Goal: Task Accomplishment & Management: Use online tool/utility

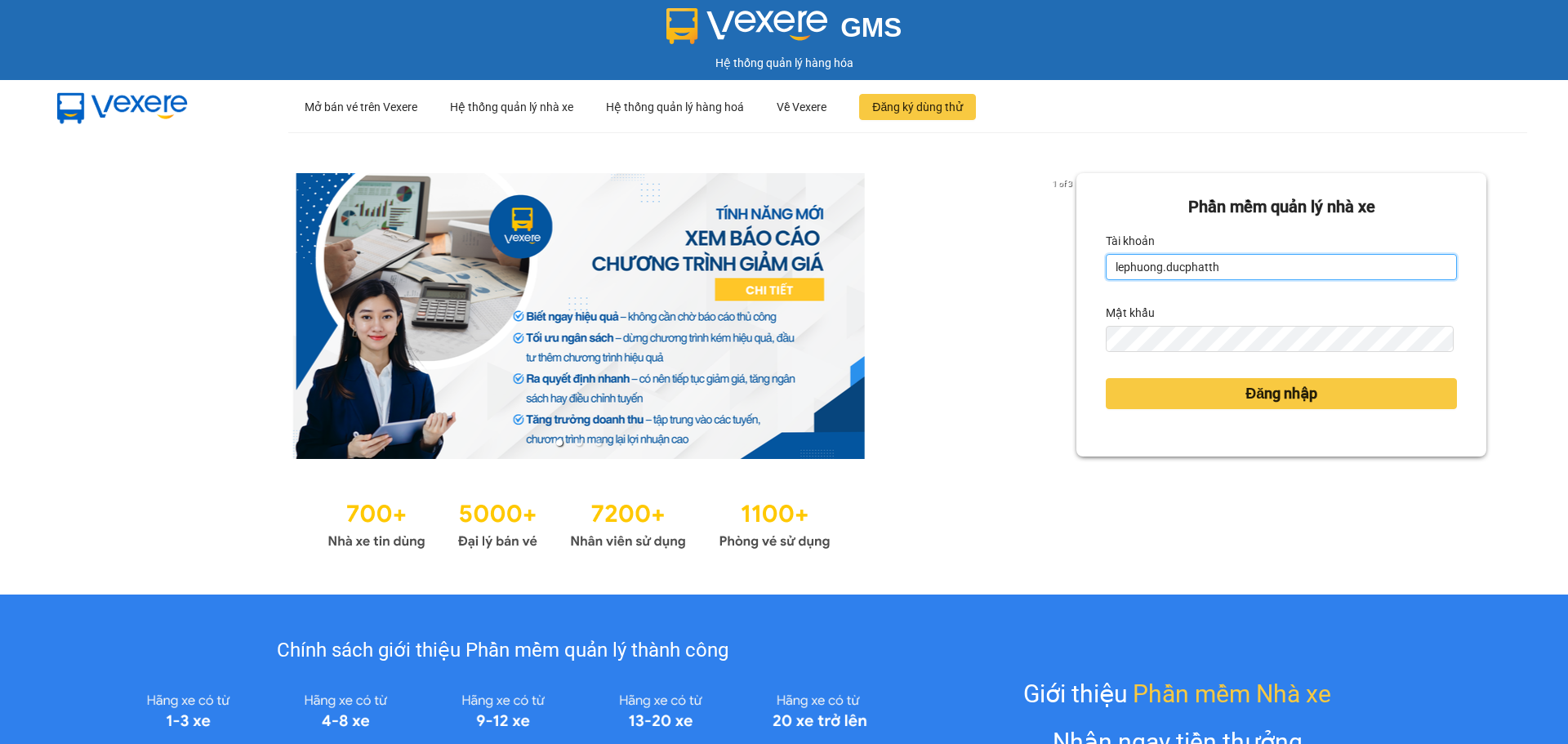
click at [1319, 262] on input "lephuong.ducphatth" at bounding box center [1282, 267] width 351 height 26
type input "ltmai.ducphatth"
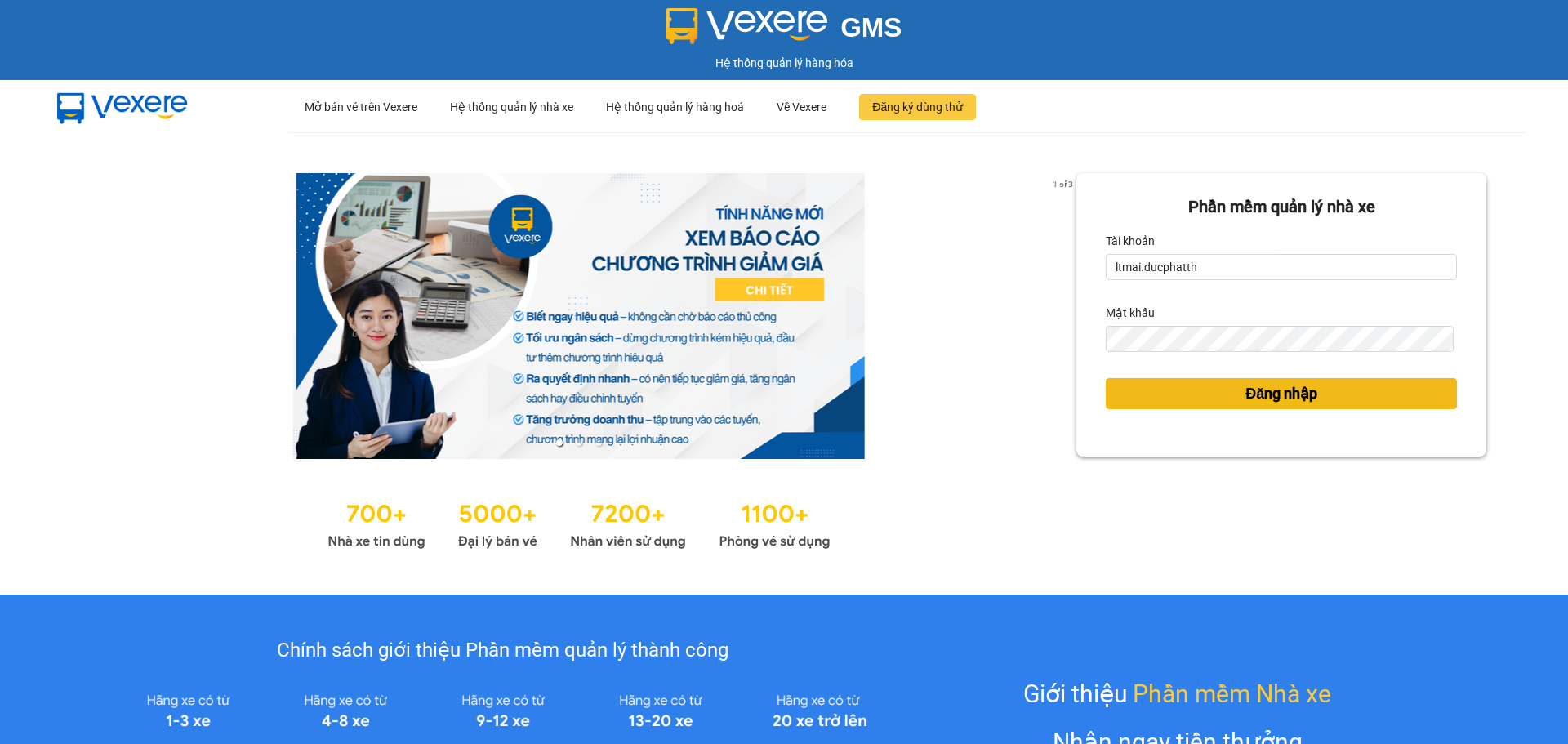
click at [1213, 389] on button "Đăng nhập" at bounding box center [1282, 393] width 351 height 31
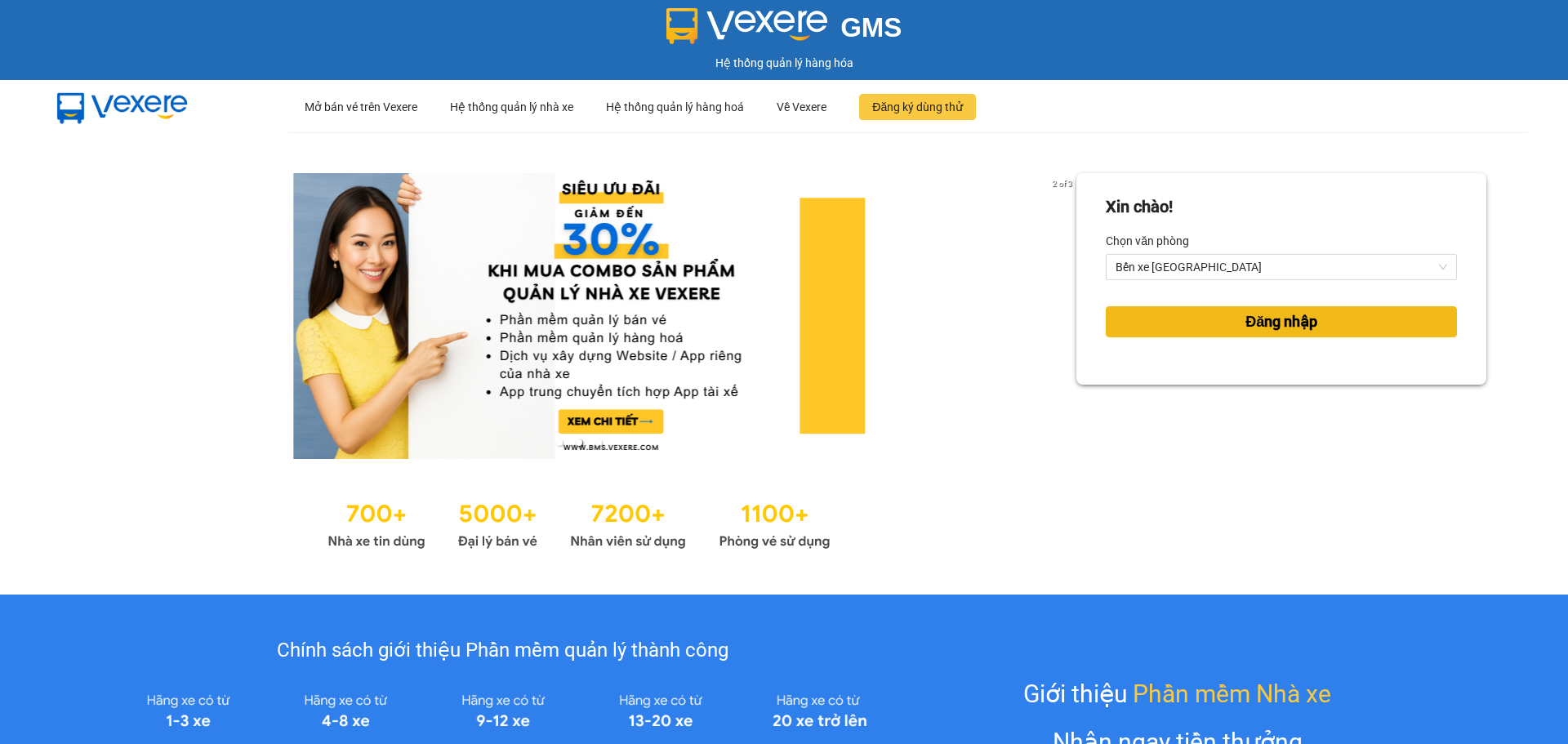
click at [1250, 315] on span "Đăng nhập" at bounding box center [1281, 322] width 72 height 23
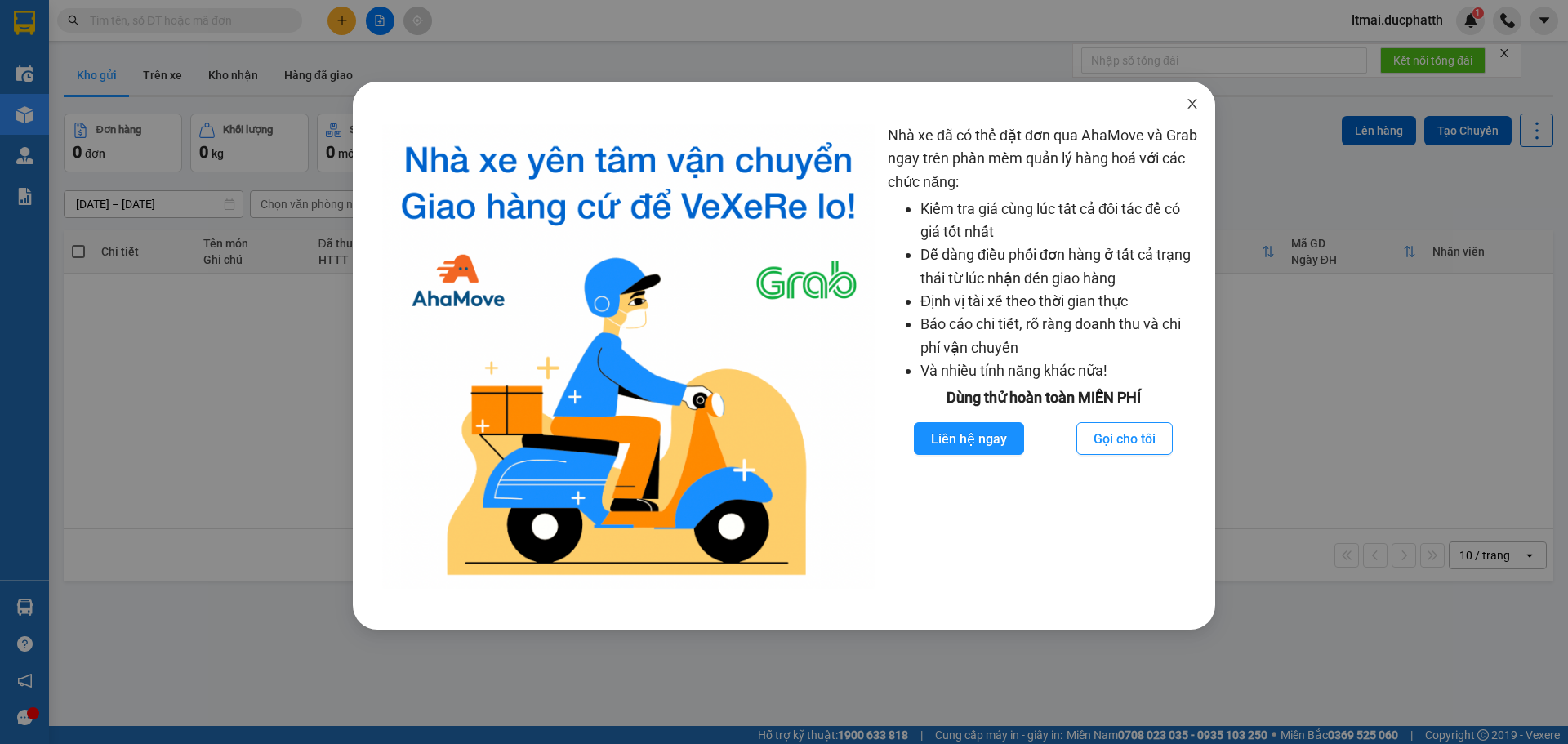
click at [1189, 106] on icon "close" at bounding box center [1193, 104] width 13 height 13
